Goal: Task Accomplishment & Management: Manage account settings

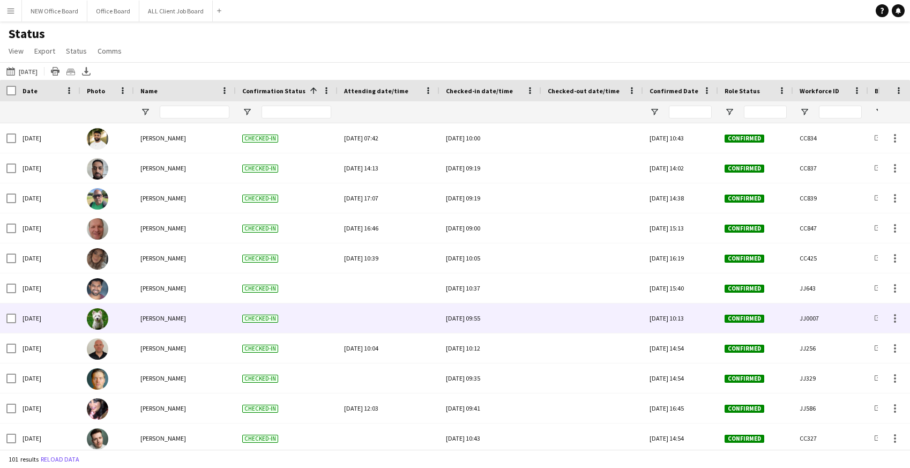
scroll to position [2209, 0]
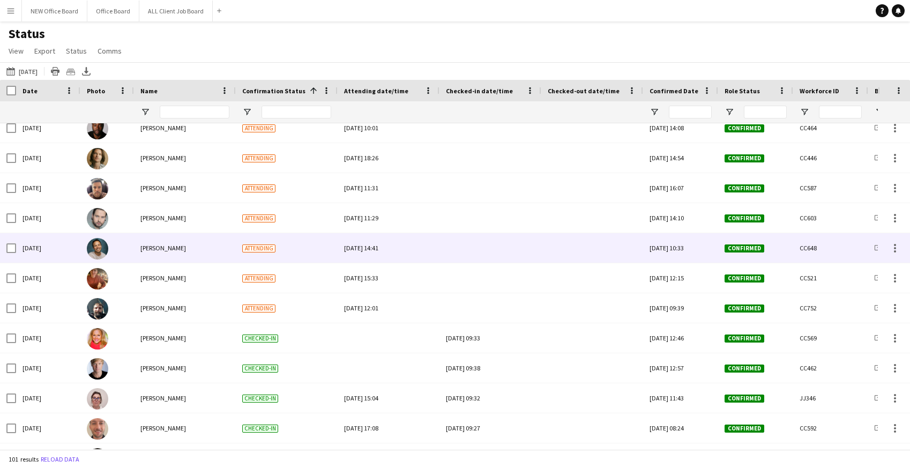
click at [473, 252] on div at bounding box center [490, 247] width 89 height 29
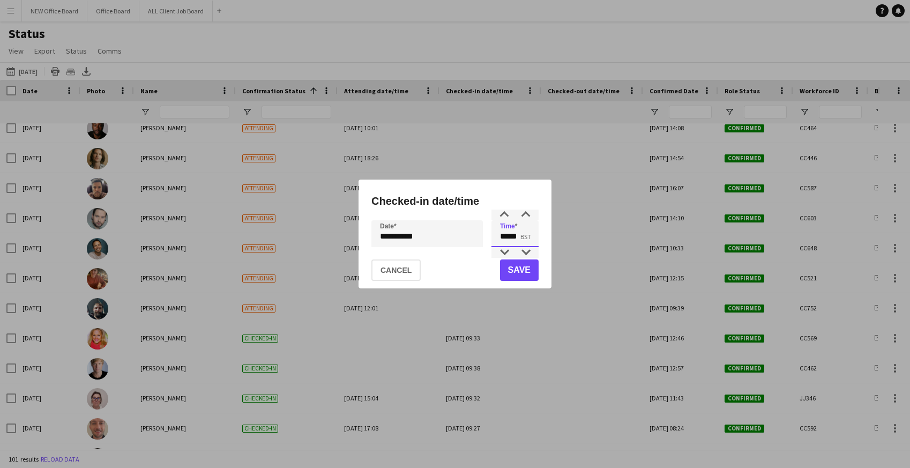
drag, startPoint x: 502, startPoint y: 234, endPoint x: 546, endPoint y: 234, distance: 44.5
click at [546, 234] on div "**********" at bounding box center [454, 233] width 193 height 109
type input "*****"
click at [533, 265] on button "Save" at bounding box center [519, 269] width 39 height 21
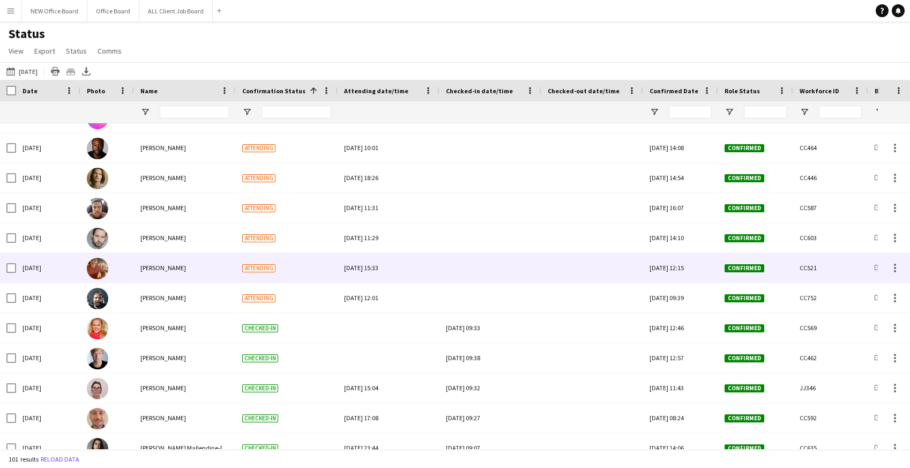
scroll to position [1789, 0]
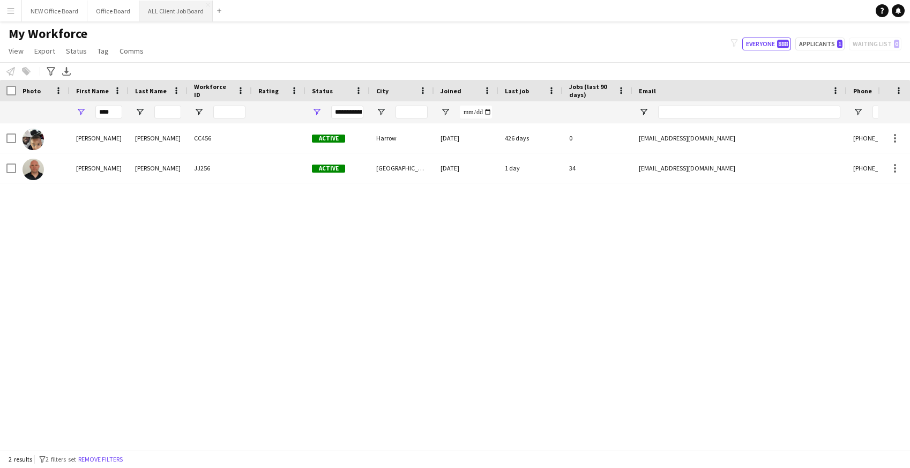
click at [171, 7] on button "ALL Client Job Board Close" at bounding box center [175, 11] width 73 height 21
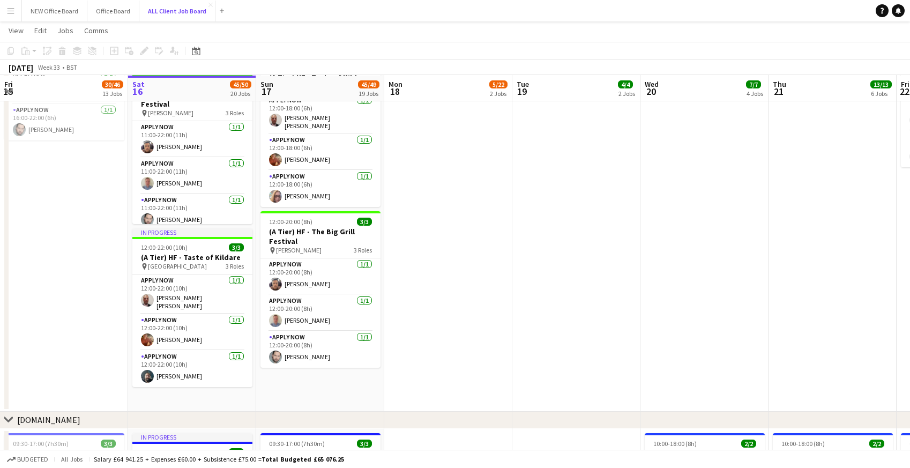
scroll to position [3388, 0]
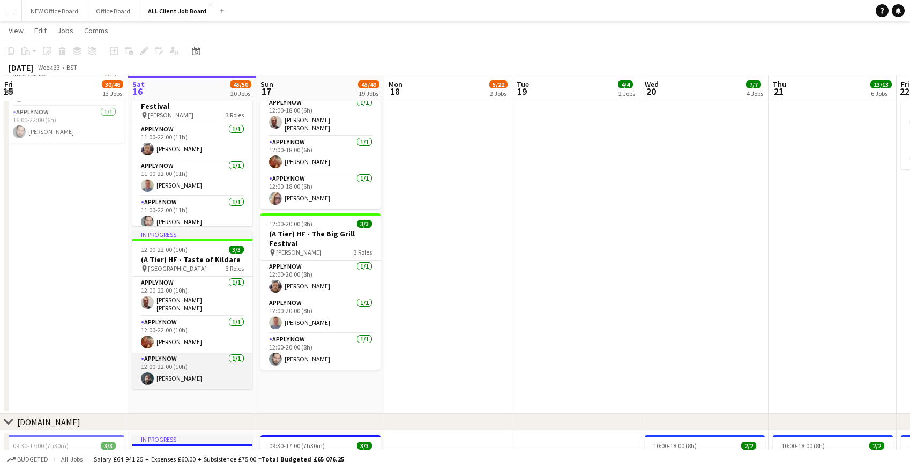
click at [183, 362] on app-card-role "APPLY NOW [DATE] 12:00-22:00 (10h) [PERSON_NAME]" at bounding box center [192, 371] width 120 height 36
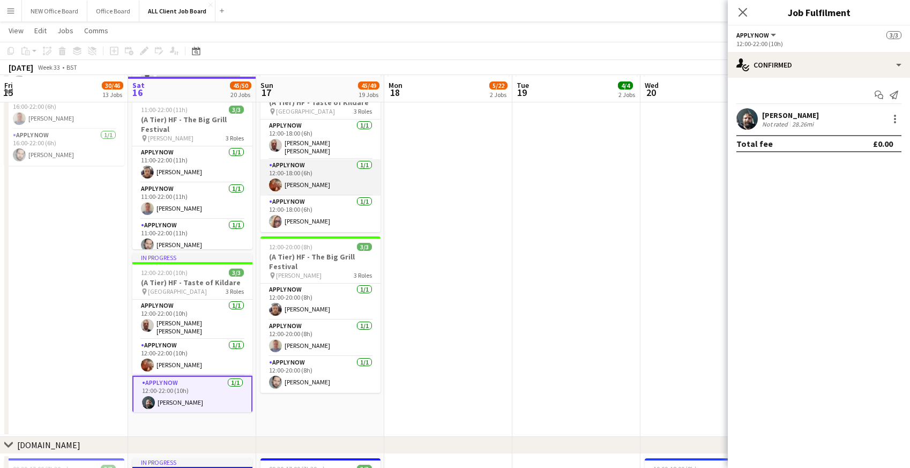
scroll to position [3366, 0]
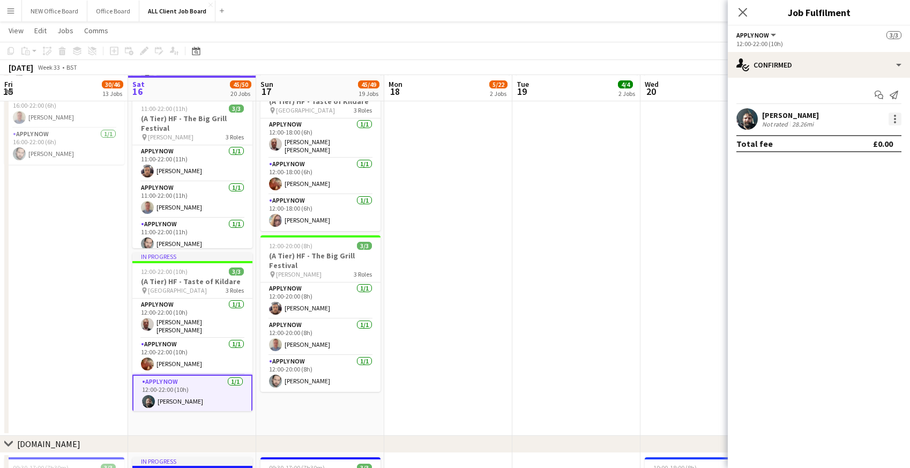
click at [895, 121] on div at bounding box center [894, 119] width 13 height 13
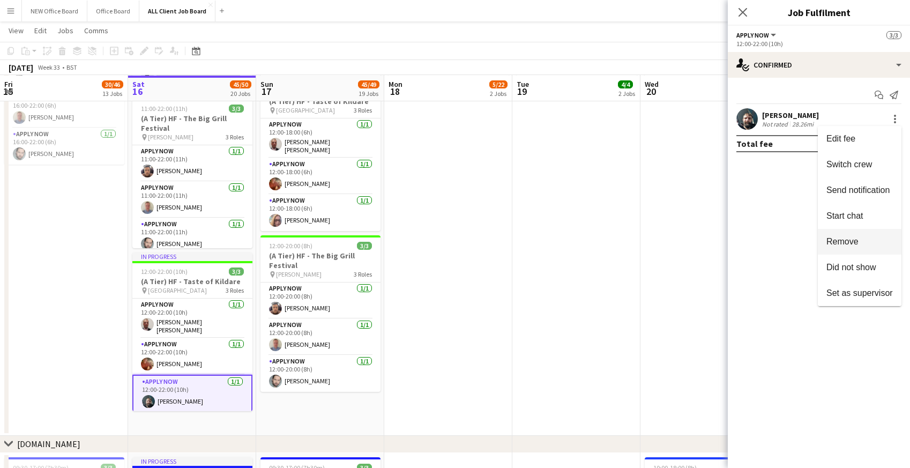
click at [850, 241] on span "Remove" at bounding box center [842, 241] width 32 height 9
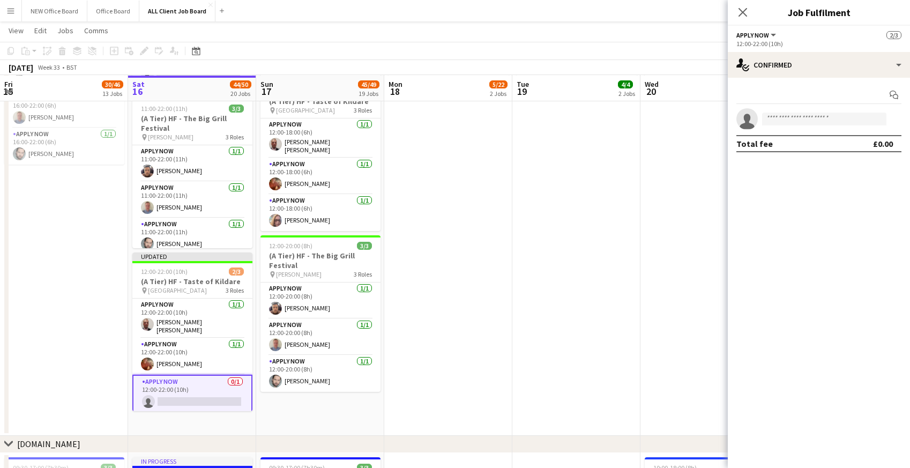
click at [558, 275] on app-date-cell "10:00-18:00 (8h) 4/4 HF IE - [GEOGRAPHIC_DATA] 4 Roles APPLY NOW [DATE] 10:00-1…" at bounding box center [576, 181] width 128 height 510
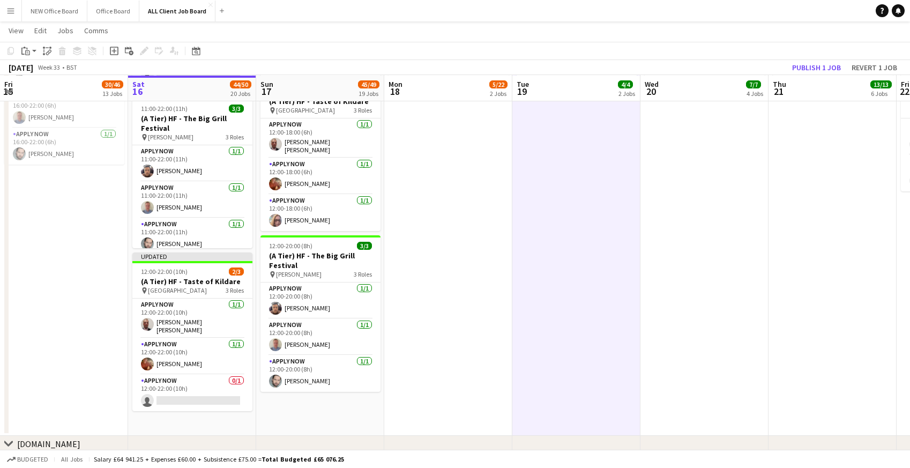
click at [407, 181] on app-date-cell "10:00-18:00 (8h) 4/4 HF IE - [GEOGRAPHIC_DATA] 4 Roles APPLY NOW [DATE] 10:00-1…" at bounding box center [448, 181] width 128 height 510
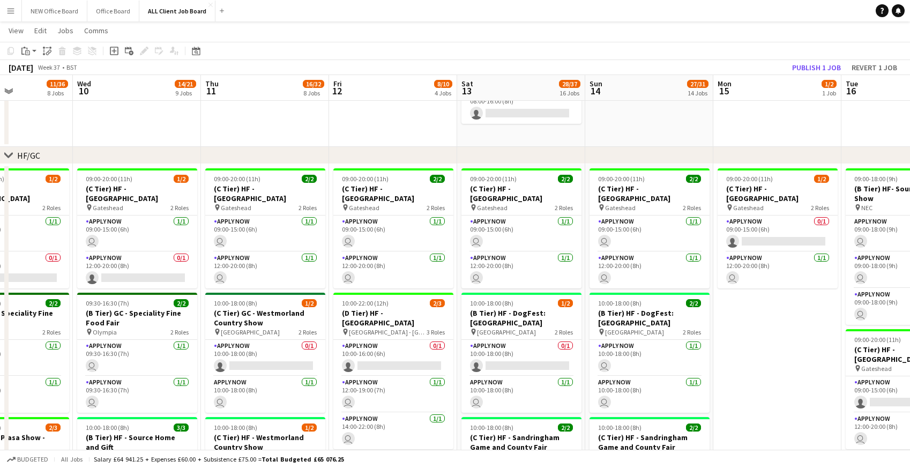
scroll to position [296, 0]
